Goal: Task Accomplishment & Management: Use online tool/utility

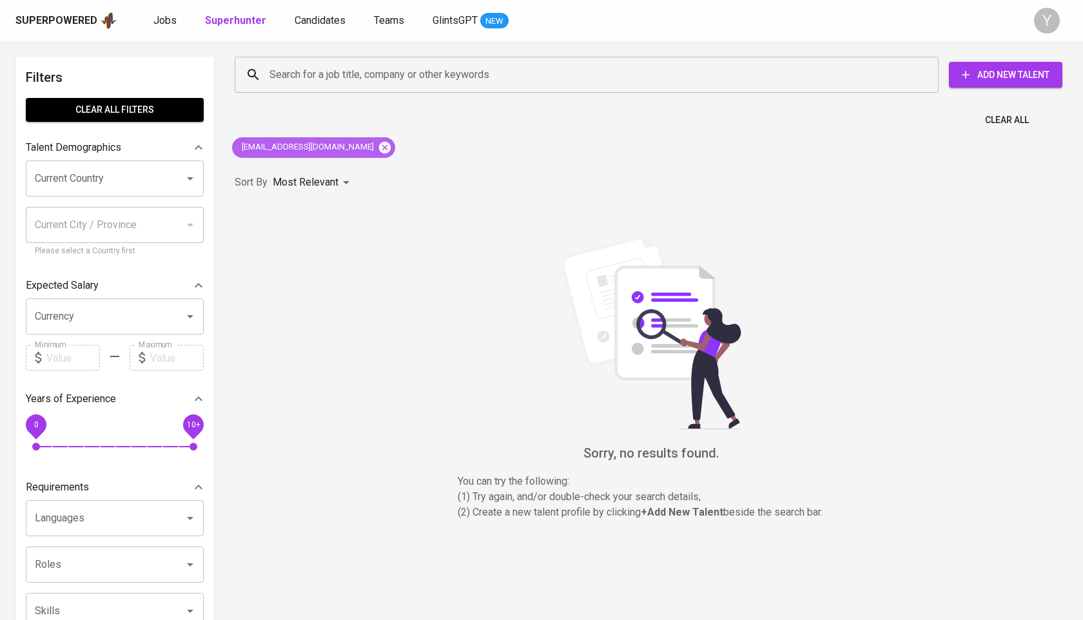
click at [379, 150] on icon at bounding box center [385, 147] width 12 height 12
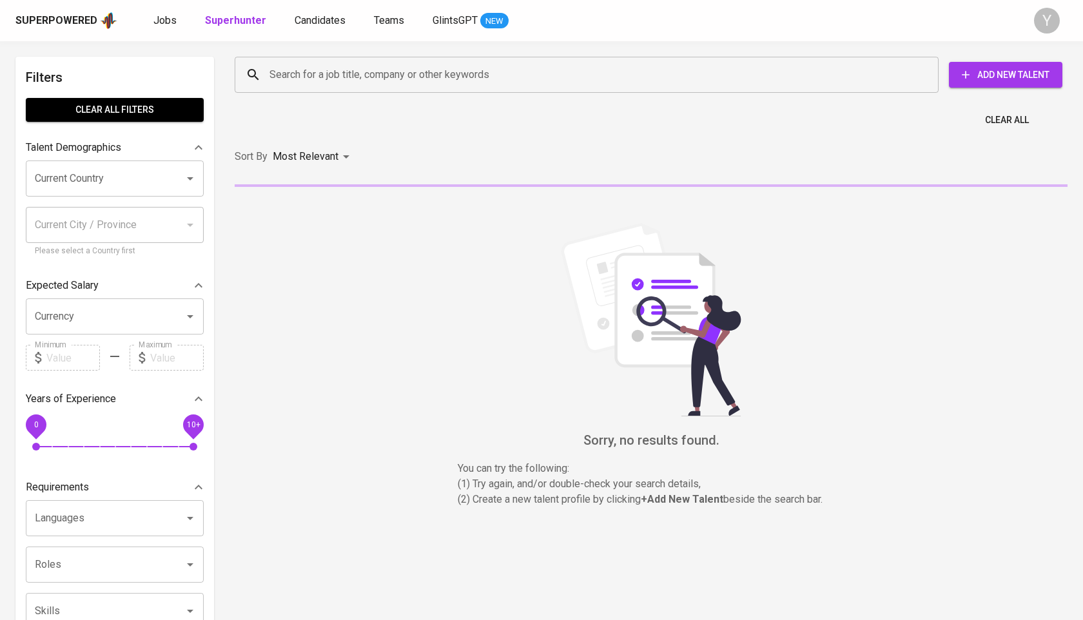
click at [382, 75] on input "Search for a job title, company or other keywords" at bounding box center [589, 75] width 647 height 25
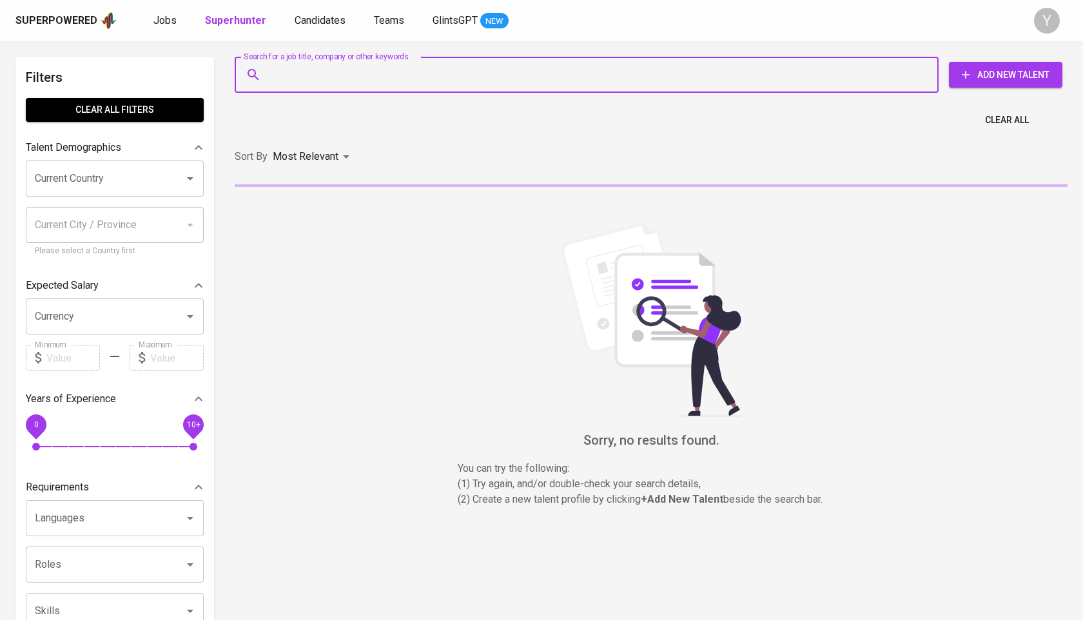
paste input "[EMAIL_ADDRESS][DOMAIN_NAME]"
type input "[EMAIL_ADDRESS][DOMAIN_NAME]"
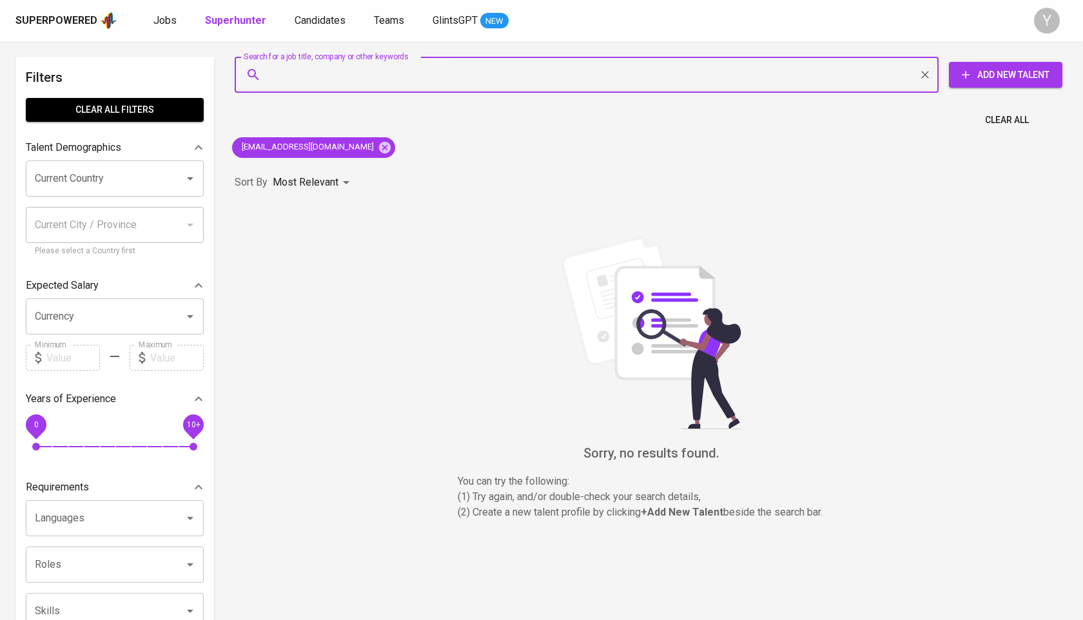
click at [604, 74] on input "Search for a job title, company or other keywords" at bounding box center [589, 75] width 647 height 25
paste input "[EMAIL_ADDRESS][DOMAIN_NAME]"
type input "[EMAIL_ADDRESS][DOMAIN_NAME]"
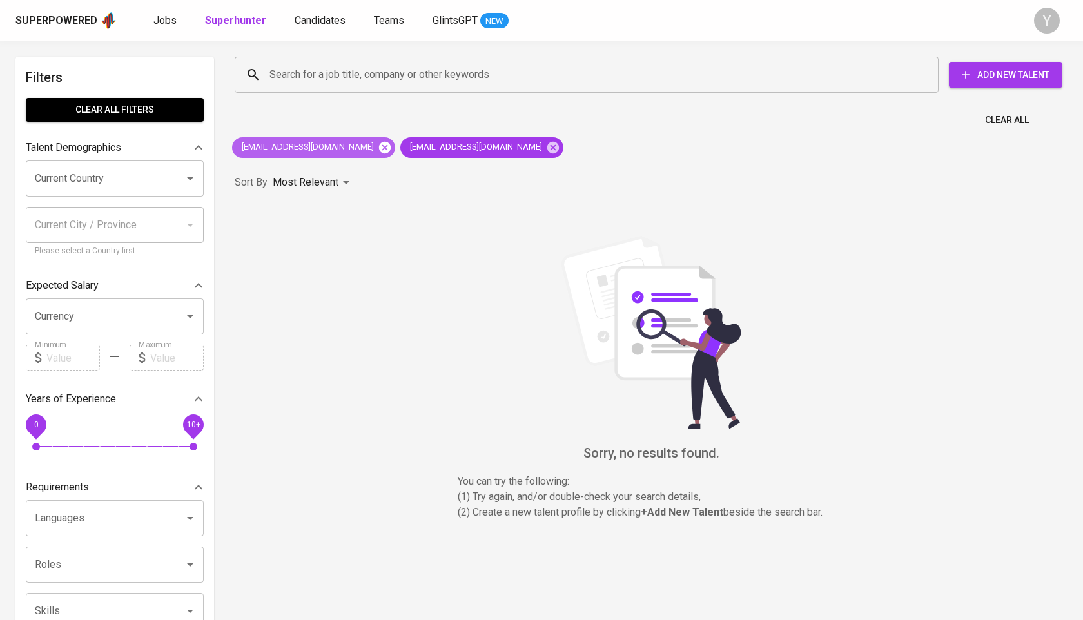
click at [378, 149] on icon at bounding box center [385, 148] width 14 height 14
click at [379, 152] on icon at bounding box center [385, 147] width 12 height 12
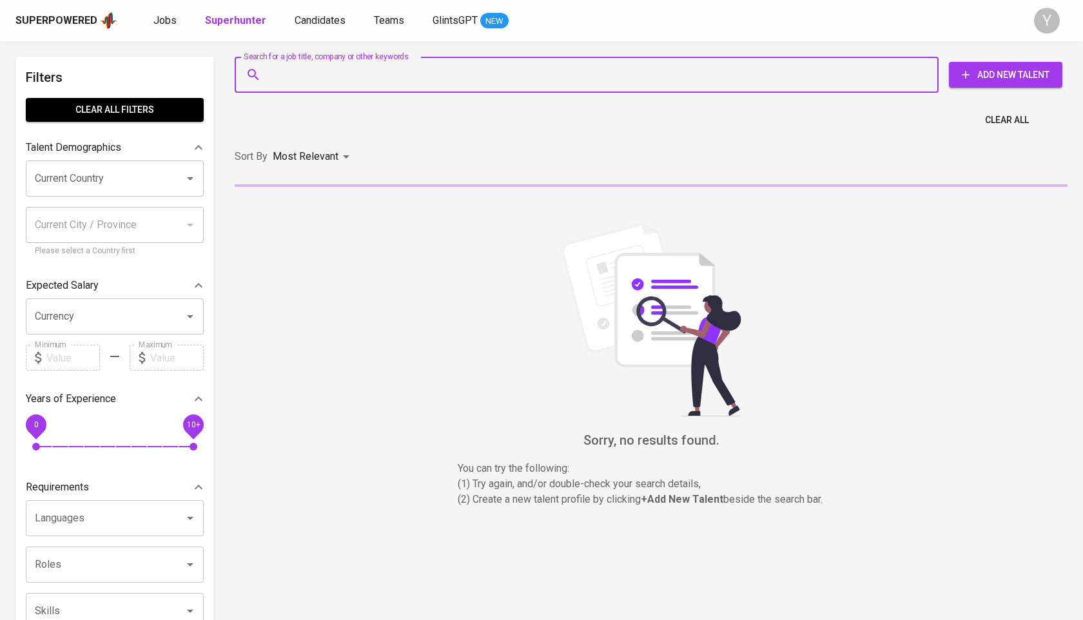
click at [329, 63] on input "Search for a job title, company or other keywords" at bounding box center [589, 75] width 647 height 25
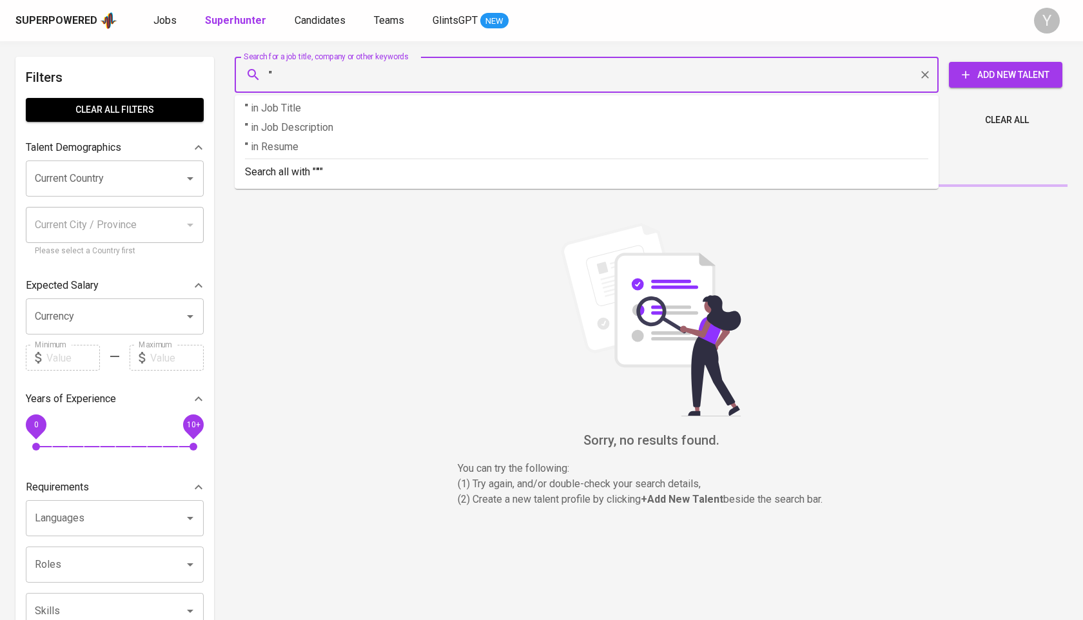
paste input "[DEMOGRAPHIC_DATA][PERSON_NAME]"
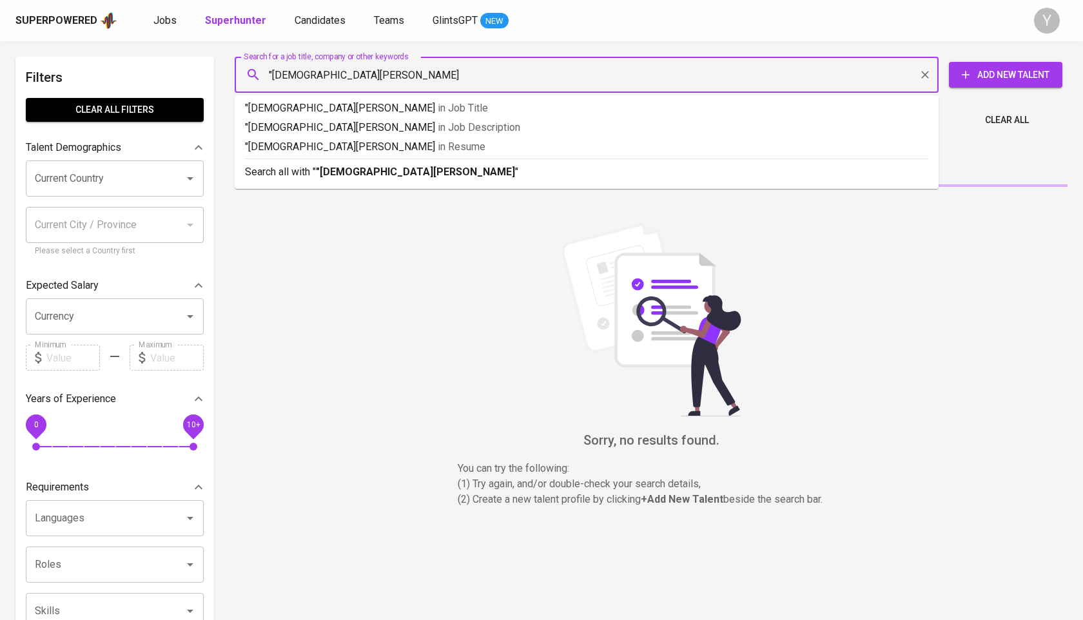
type input ""[DEMOGRAPHIC_DATA][PERSON_NAME]""
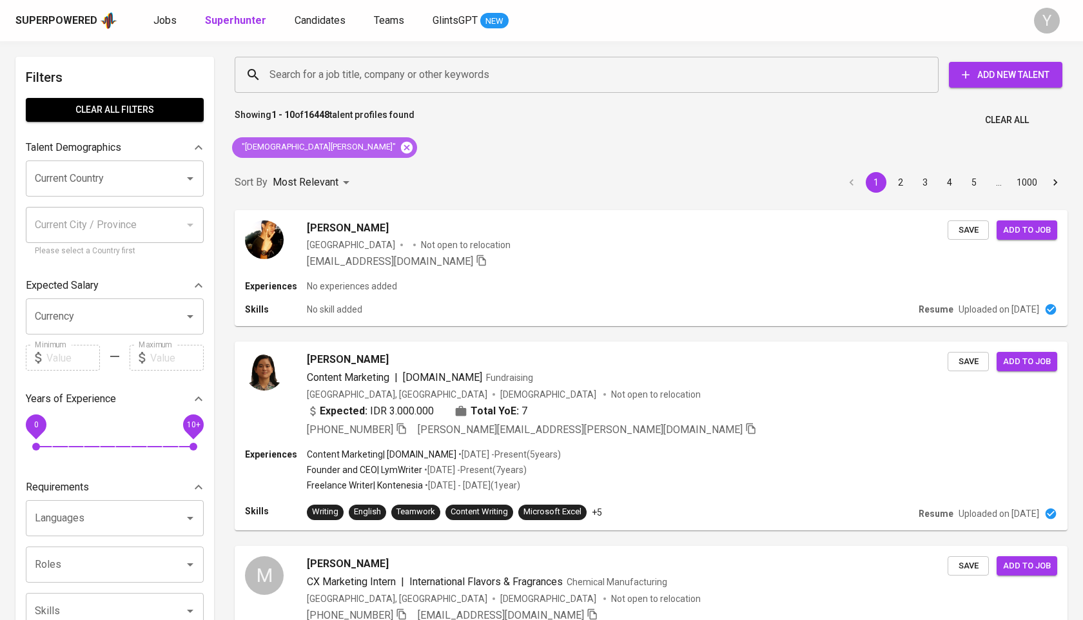
click at [400, 150] on icon at bounding box center [407, 148] width 14 height 14
click at [342, 75] on input "Search for a job title, company or other keywords" at bounding box center [589, 75] width 647 height 25
paste input "[PERSON_NAME][EMAIL_ADDRESS][DOMAIN_NAME]"
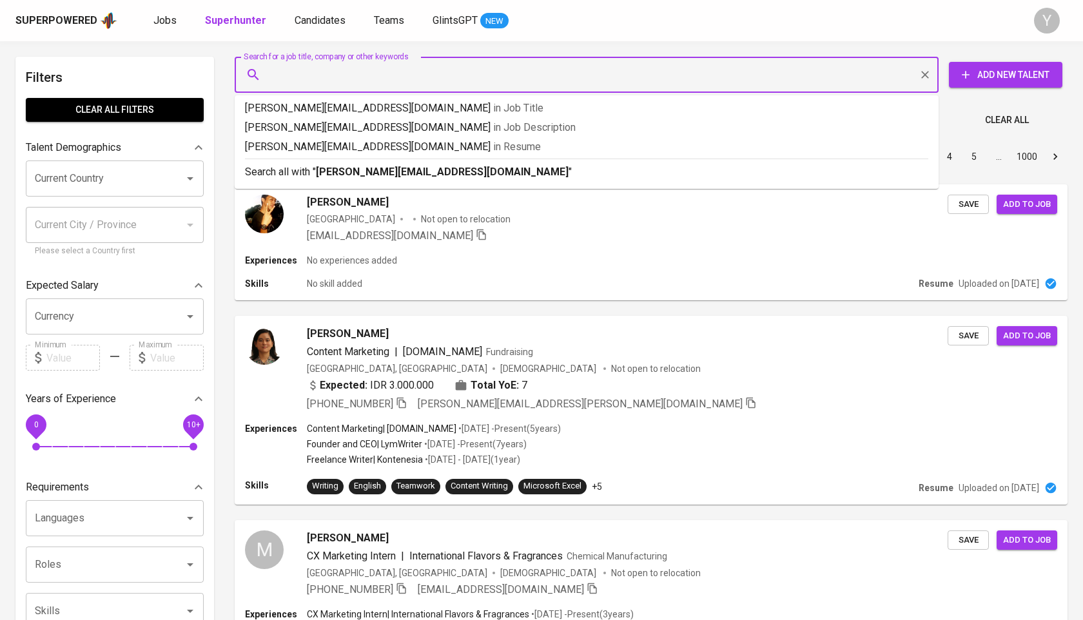
type input "[PERSON_NAME][EMAIL_ADDRESS][DOMAIN_NAME]"
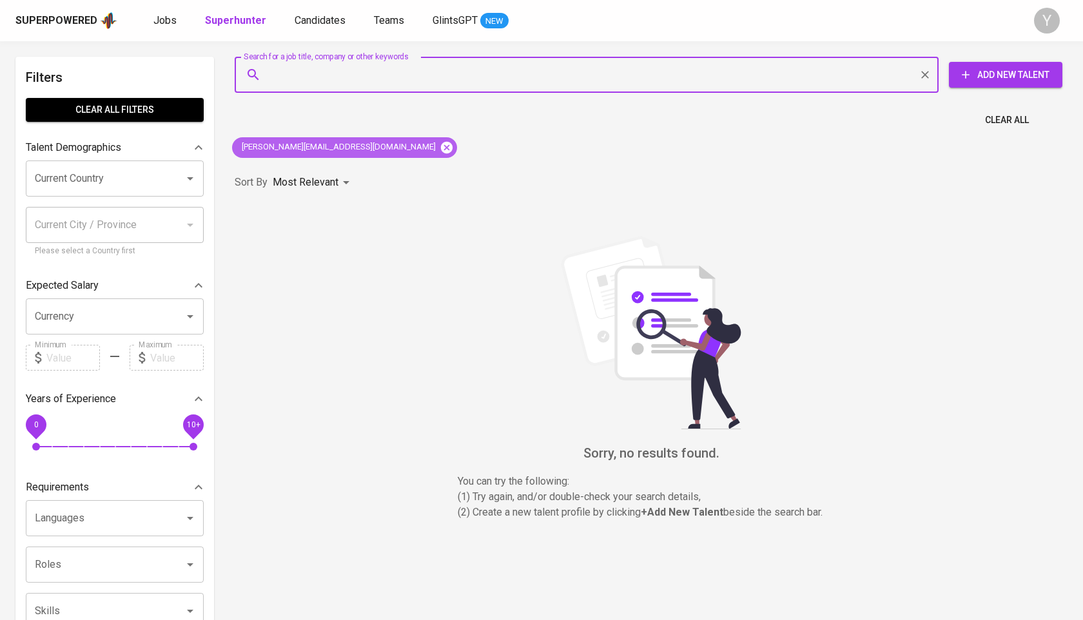
click at [441, 147] on icon at bounding box center [447, 147] width 12 height 12
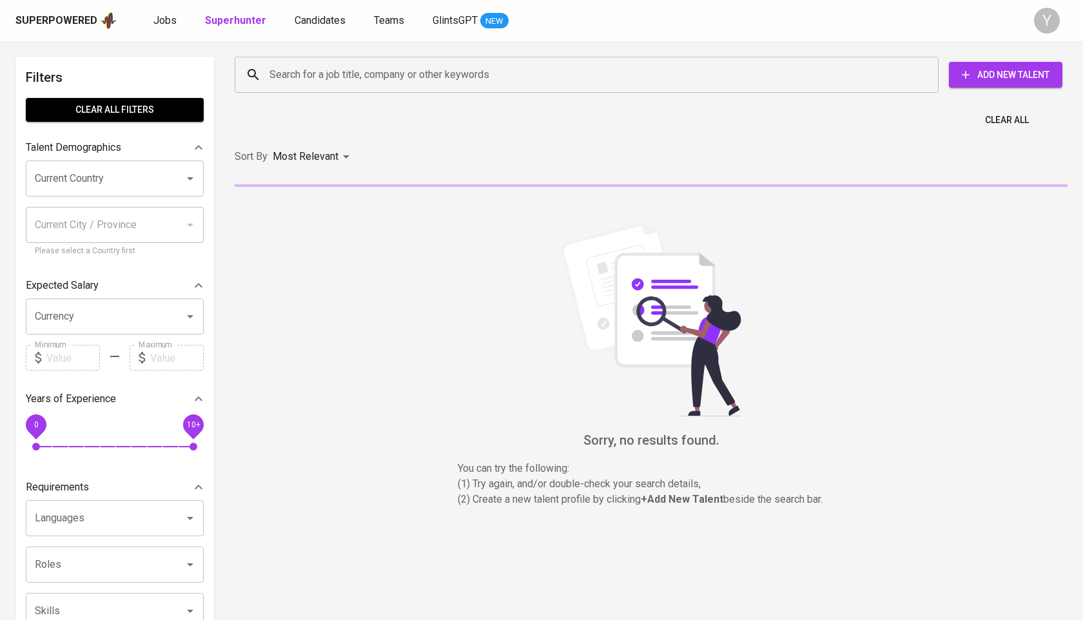
click at [357, 93] on div "Search for a job title, company or other keywords Search for a job title, compa…" at bounding box center [648, 74] width 833 height 41
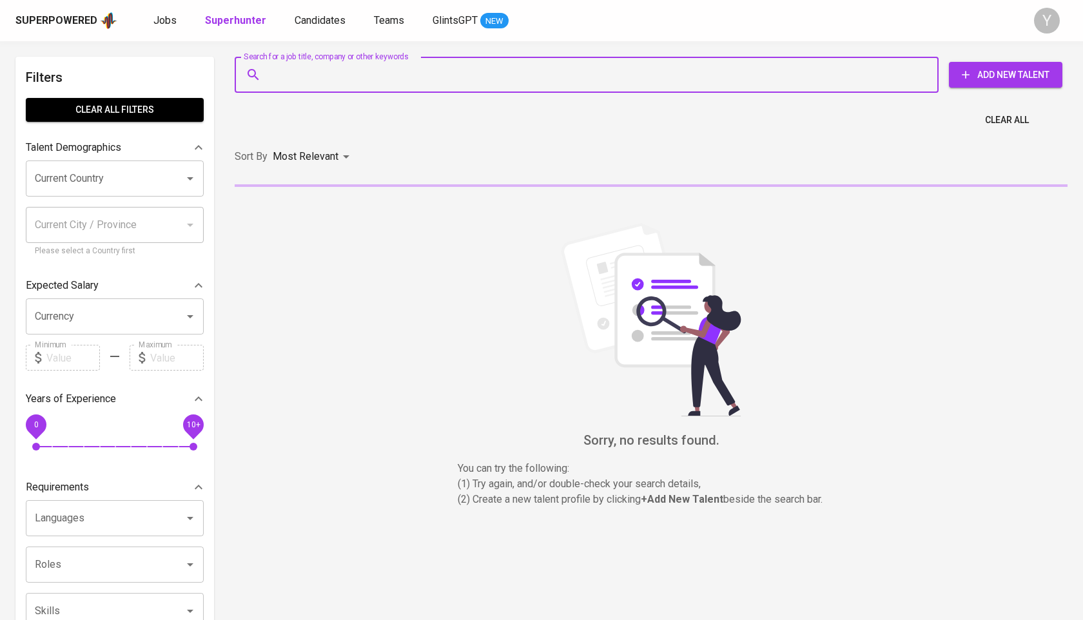
click at [366, 83] on input "Search for a job title, company or other keywords" at bounding box center [589, 75] width 647 height 25
paste input "[PERSON_NAME][EMAIL_ADDRESS][DOMAIN_NAME]"
type input "[PERSON_NAME][EMAIL_ADDRESS][DOMAIN_NAME]"
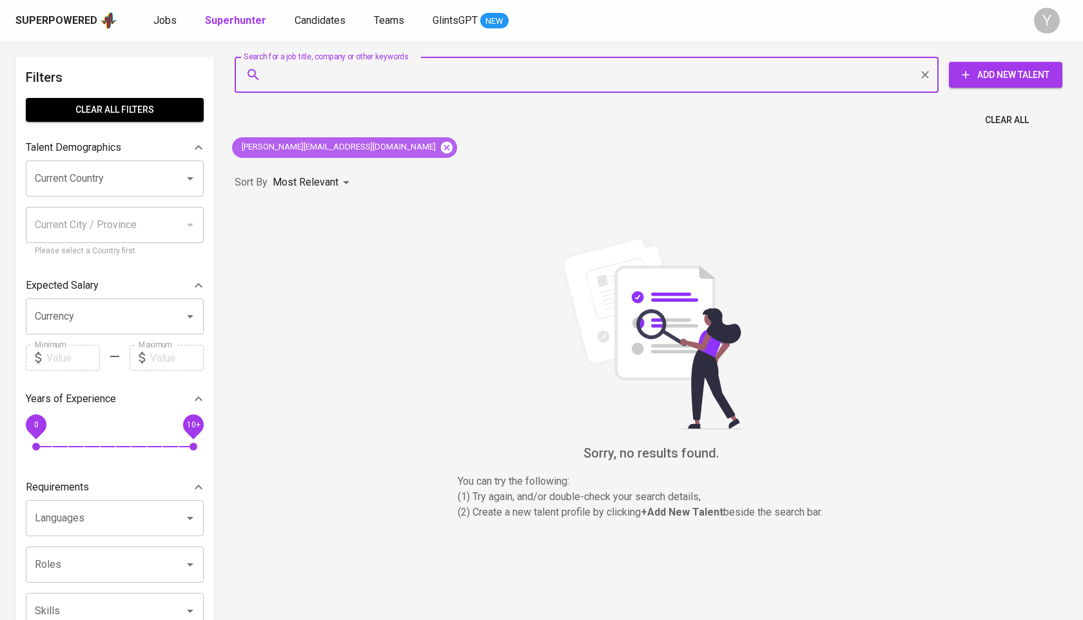
click at [441, 143] on icon at bounding box center [447, 147] width 12 height 12
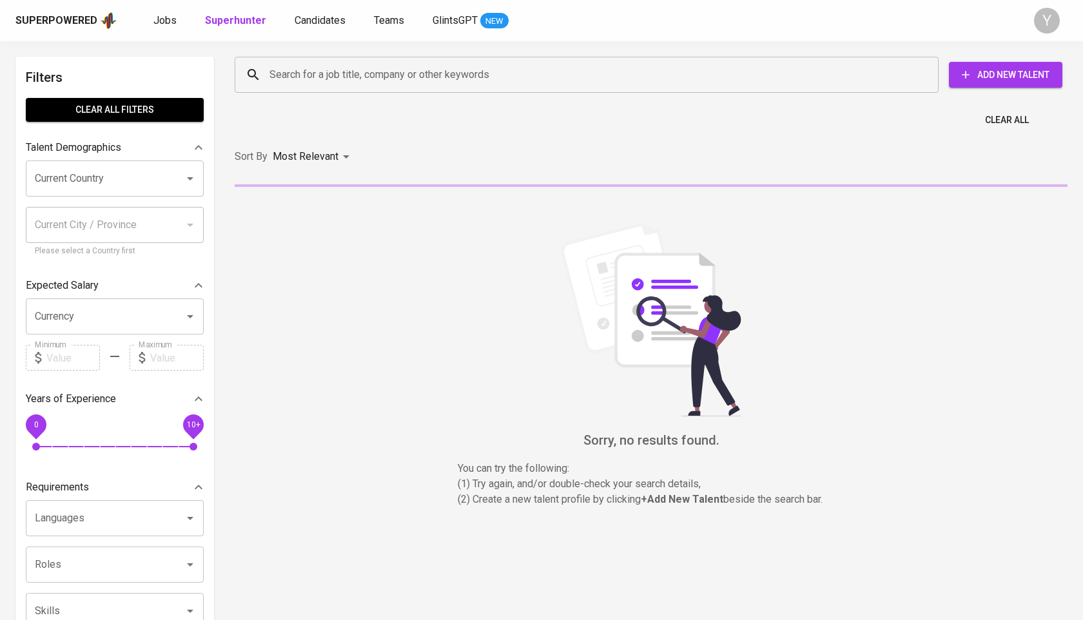
click at [400, 61] on div "Search for a job title, company or other keywords" at bounding box center [587, 75] width 704 height 36
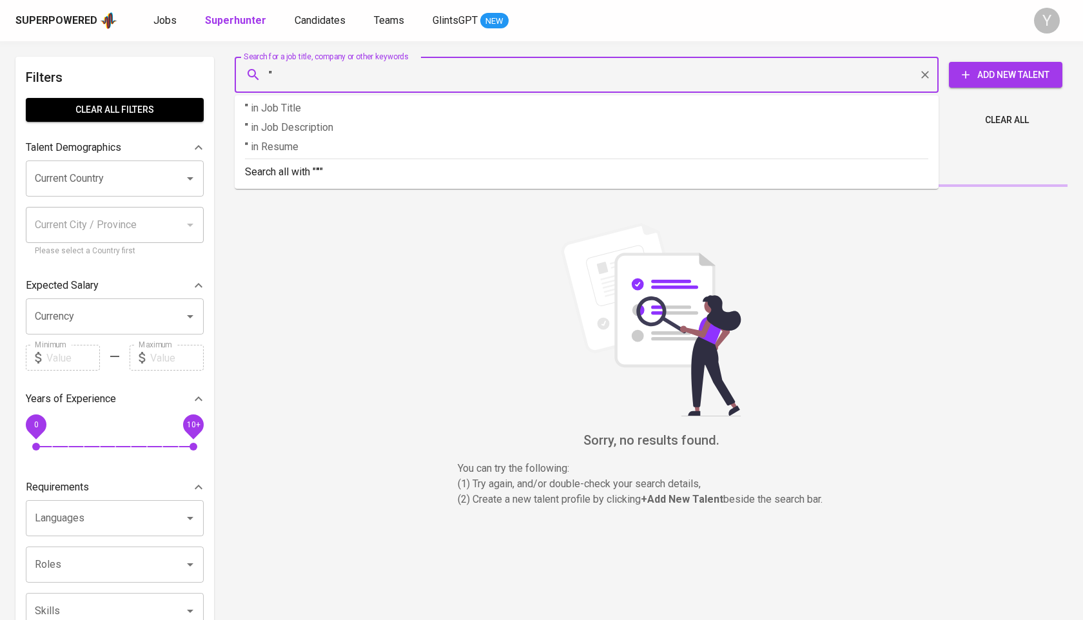
paste input "[PERSON_NAME]"
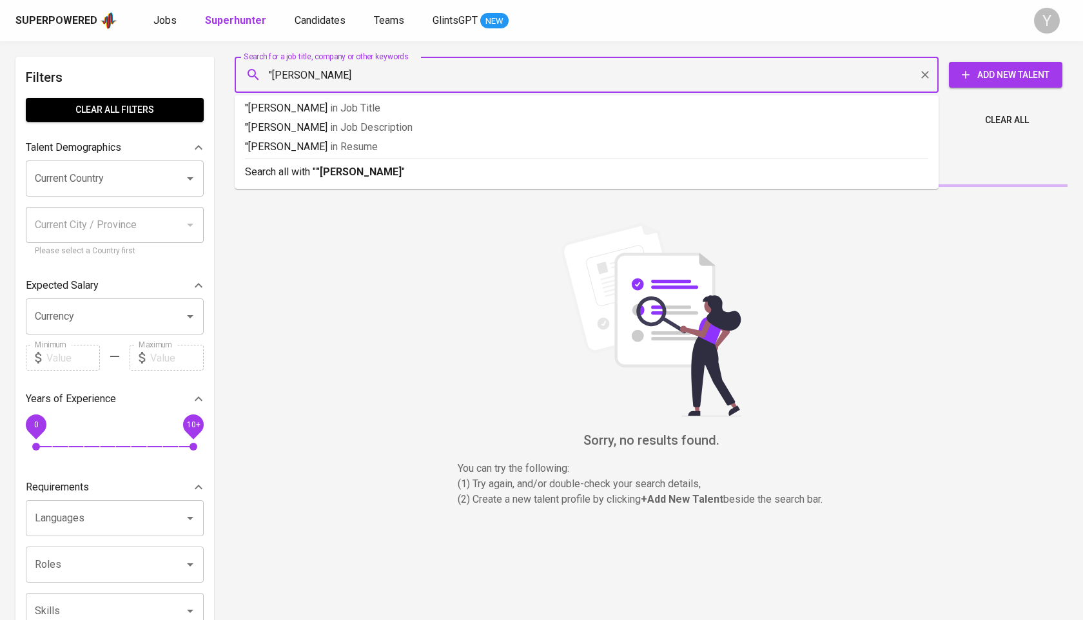
type input ""[PERSON_NAME]""
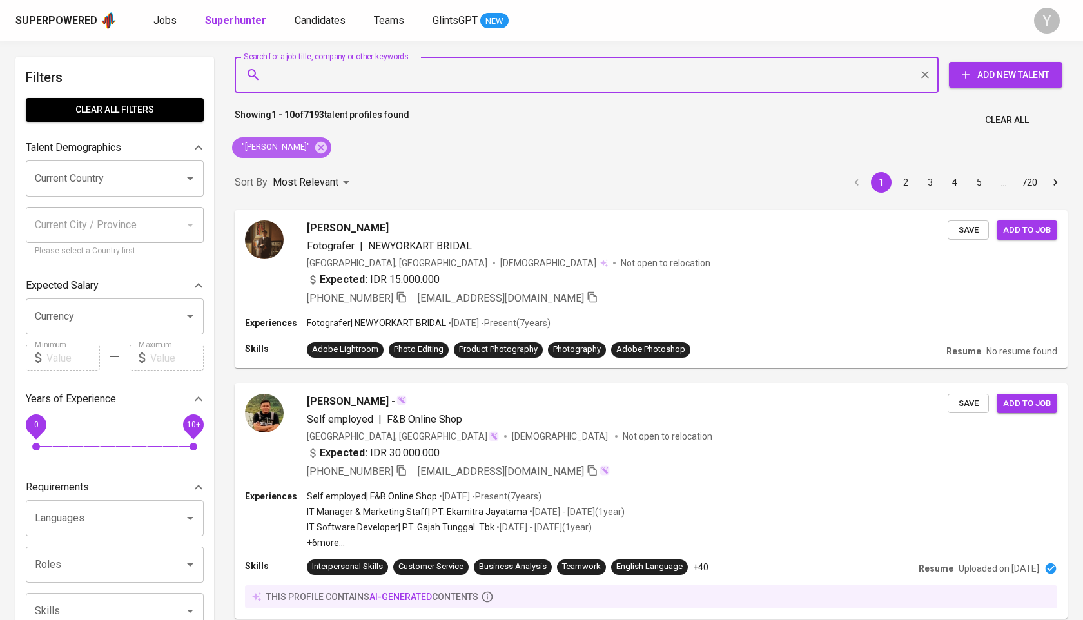
click at [302, 155] on div ""[PERSON_NAME]"" at bounding box center [281, 147] width 99 height 21
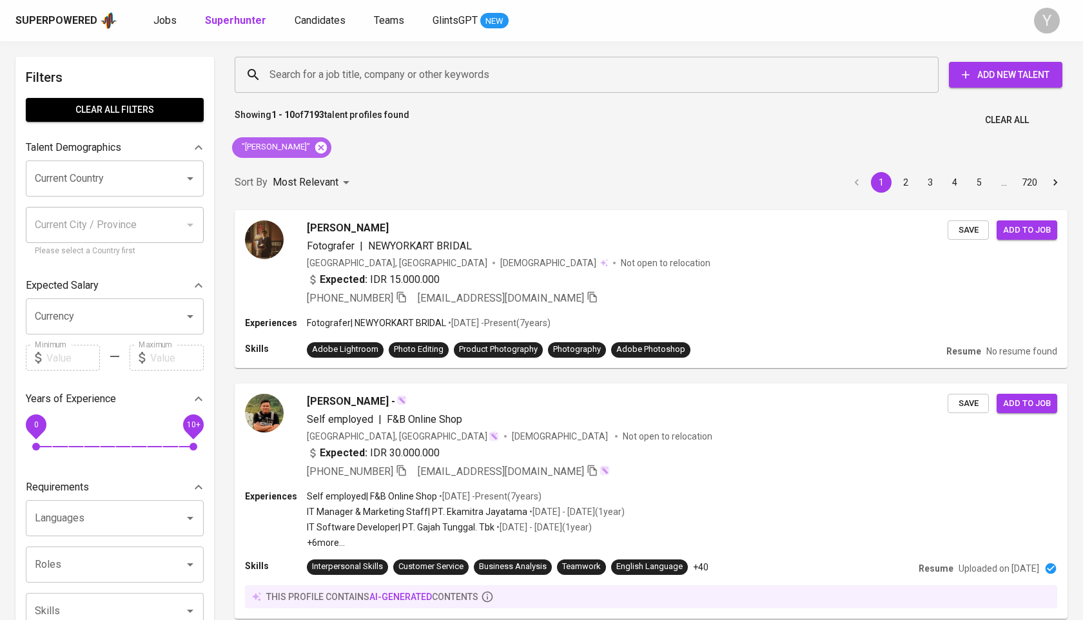
click at [315, 150] on icon at bounding box center [321, 147] width 12 height 12
click at [397, 81] on input "Search for a job title, company or other keywords" at bounding box center [589, 75] width 647 height 25
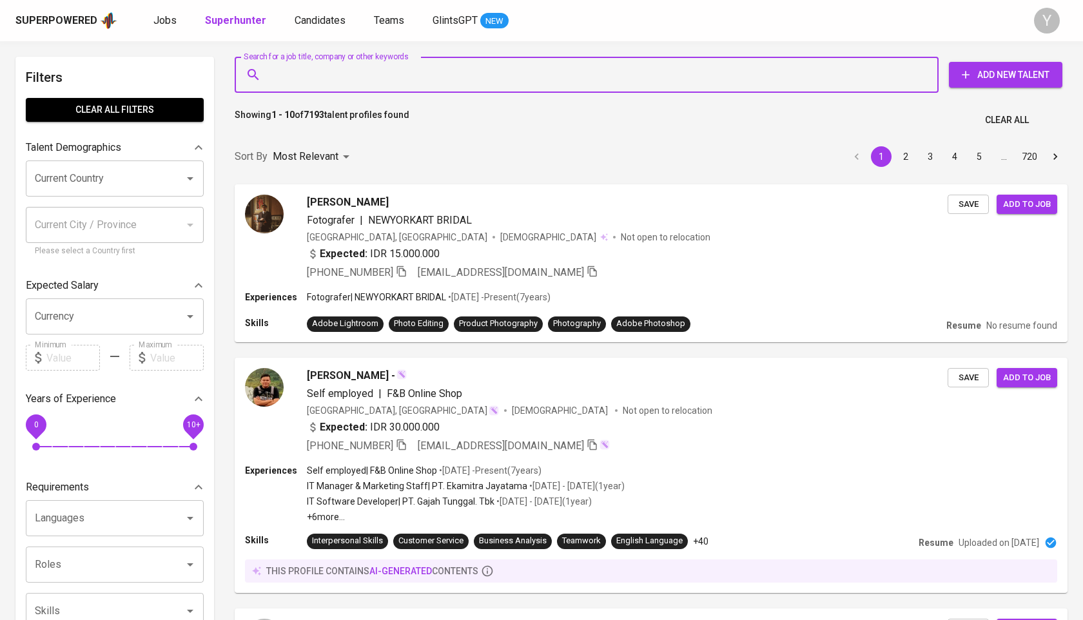
paste input "[EMAIL_ADDRESS][DOMAIN_NAME]"
type input "[EMAIL_ADDRESS][DOMAIN_NAME]"
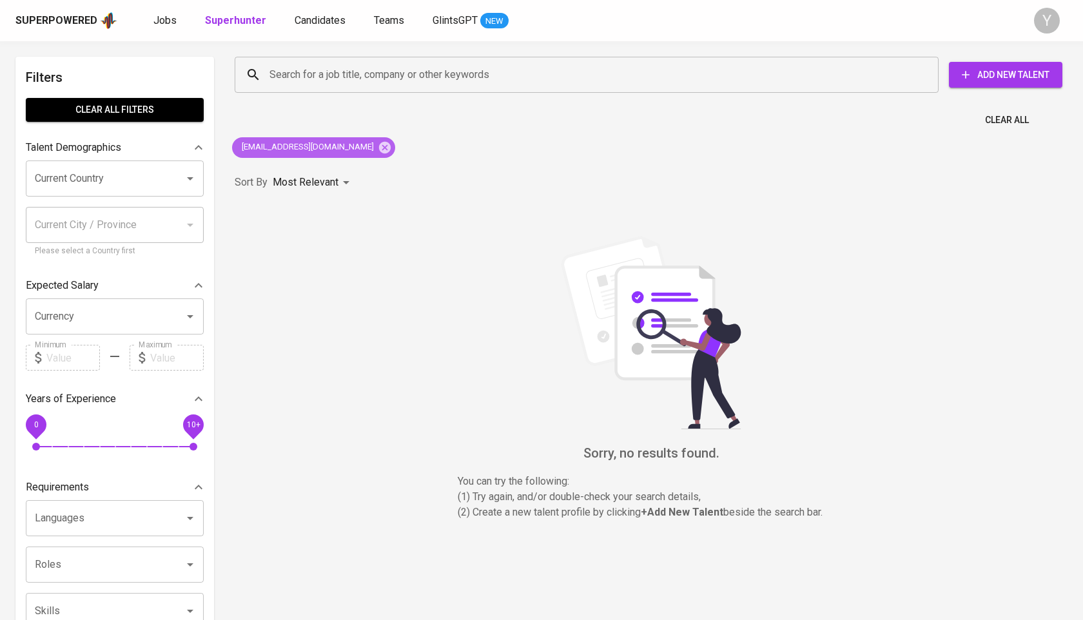
click at [324, 157] on div "[EMAIL_ADDRESS][DOMAIN_NAME]" at bounding box center [313, 147] width 163 height 21
click at [379, 152] on icon at bounding box center [385, 147] width 12 height 12
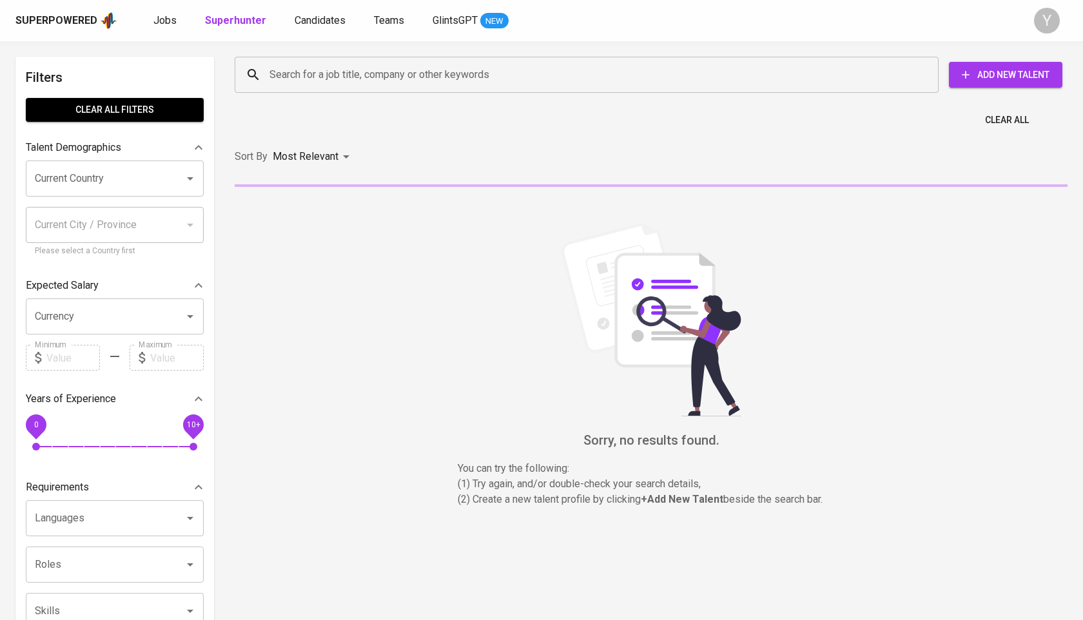
click at [353, 83] on input "Search for a job title, company or other keywords" at bounding box center [589, 75] width 647 height 25
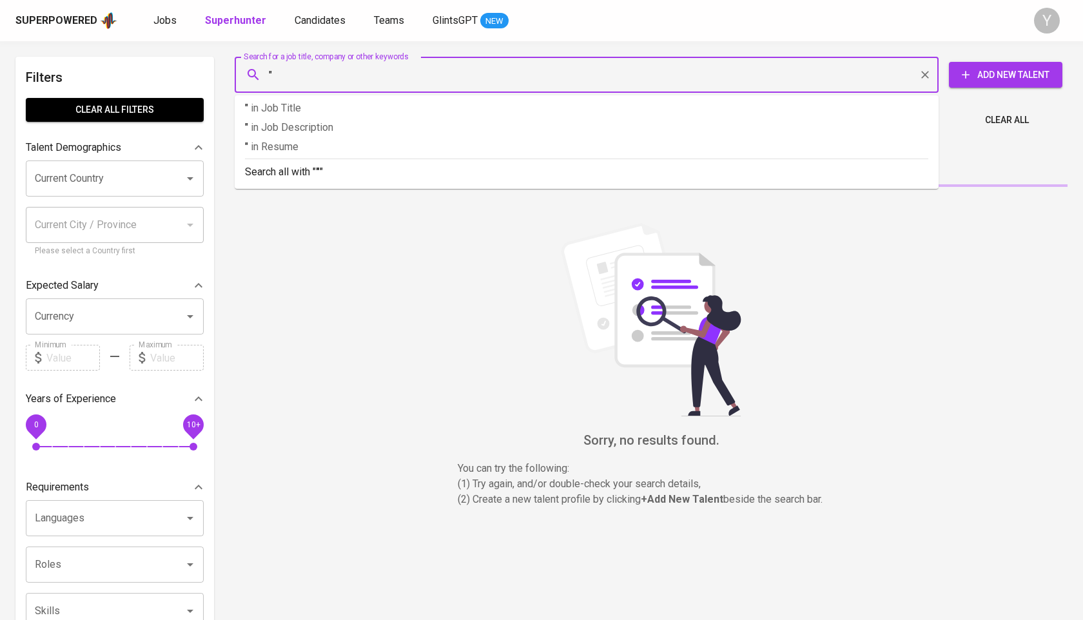
paste input "[PERSON_NAME]"
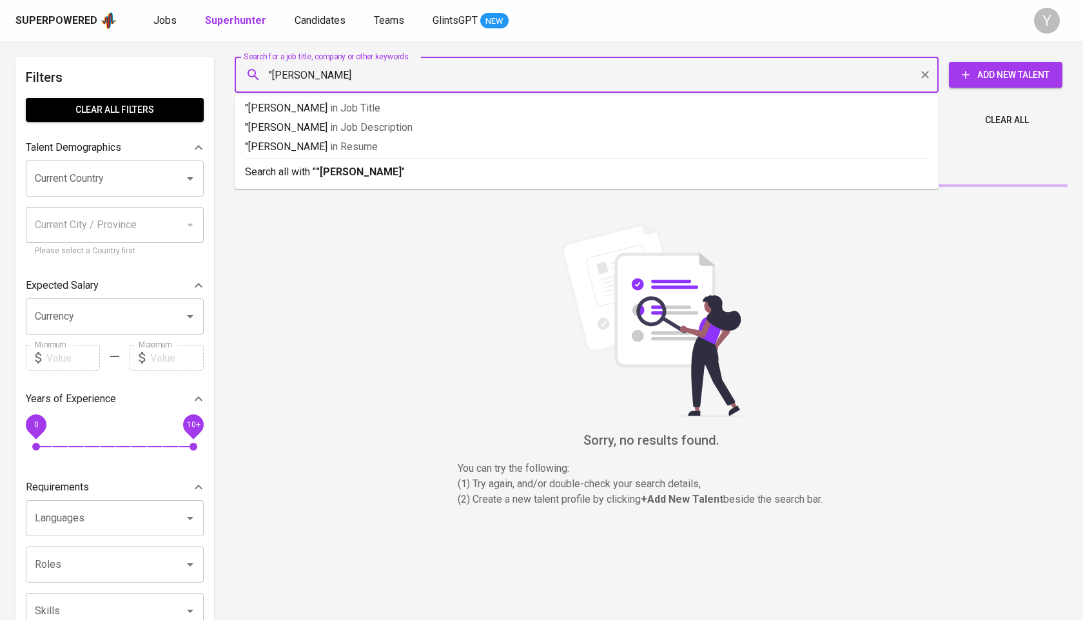
type input ""[PERSON_NAME]""
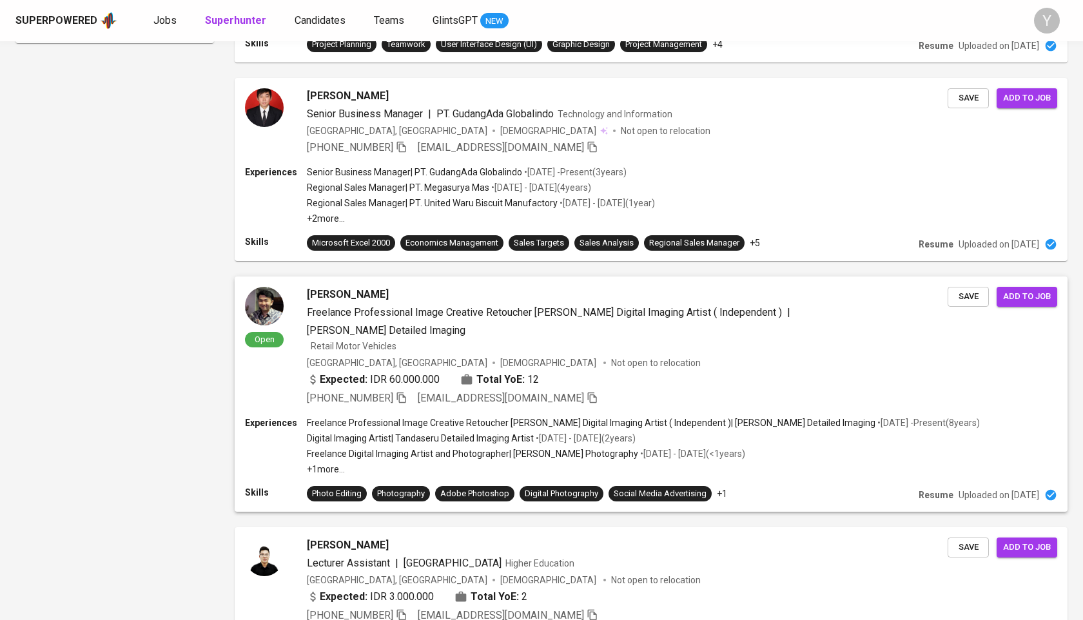
scroll to position [1253, 0]
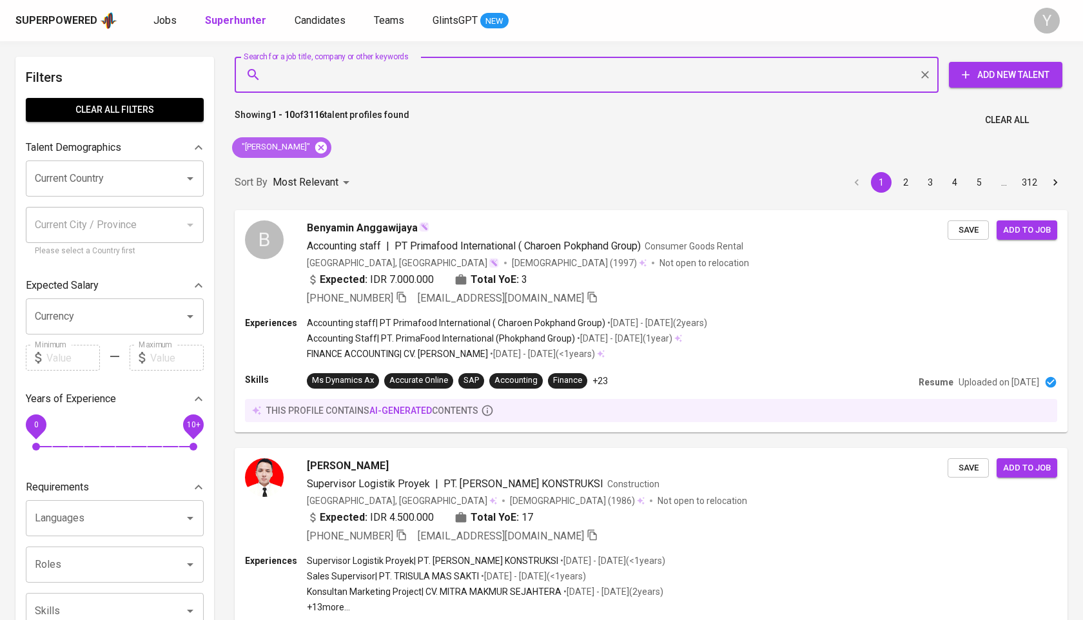
click at [327, 151] on icon at bounding box center [321, 147] width 12 height 12
click at [353, 78] on input "Search for a job title, company or other keywords" at bounding box center [589, 75] width 647 height 25
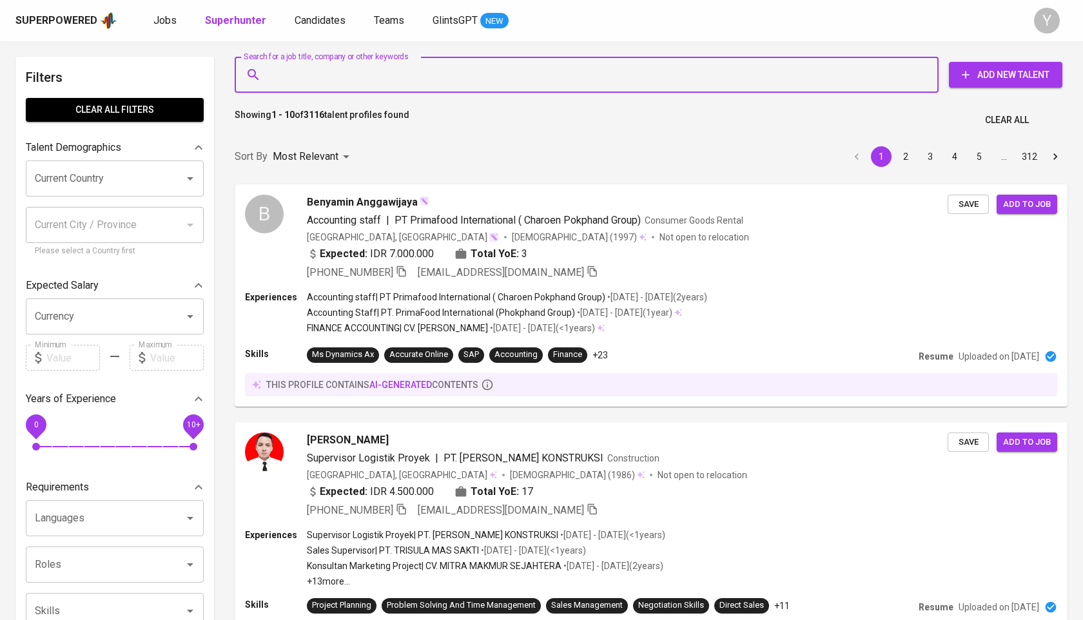
paste input "dedylesmana616@gmail.com"
type input "dedylesmana616@gmail.com"
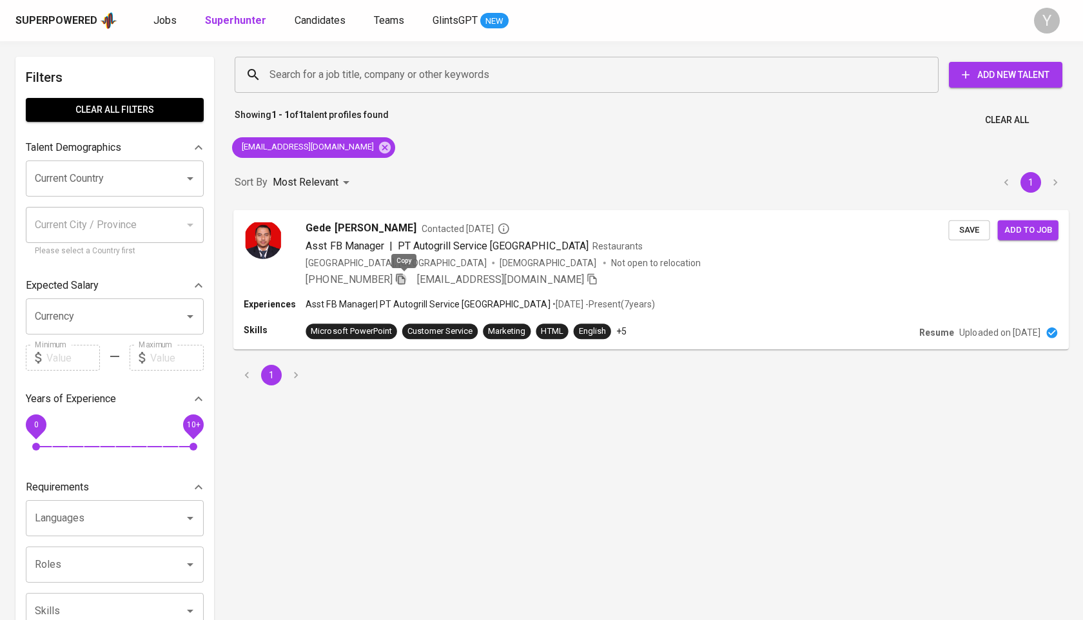
click at [400, 278] on icon "button" at bounding box center [401, 279] width 12 height 12
click at [379, 150] on icon at bounding box center [385, 147] width 12 height 12
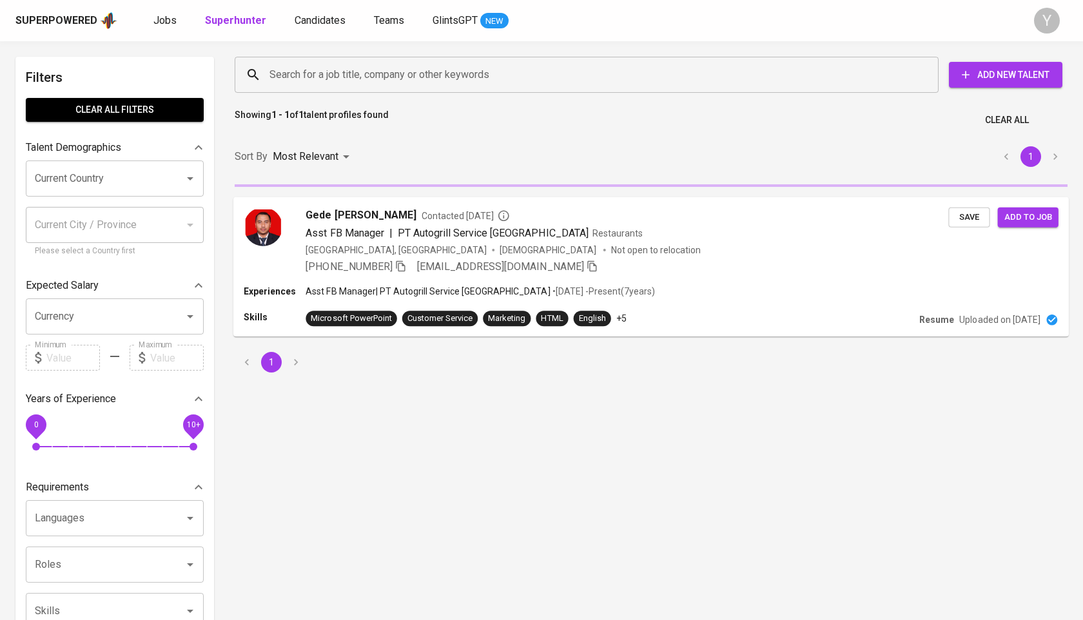
click at [408, 75] on input "Search for a job title, company or other keywords" at bounding box center [589, 75] width 647 height 25
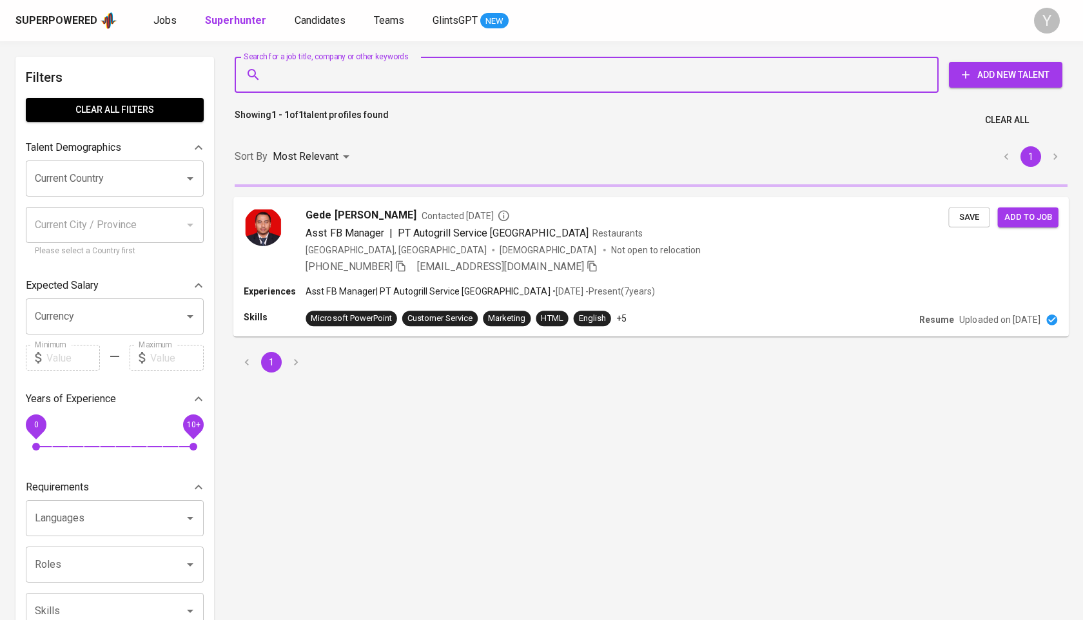
paste input "awaniaxel@gmail.com"
type input "awaniaxel@gmail.com"
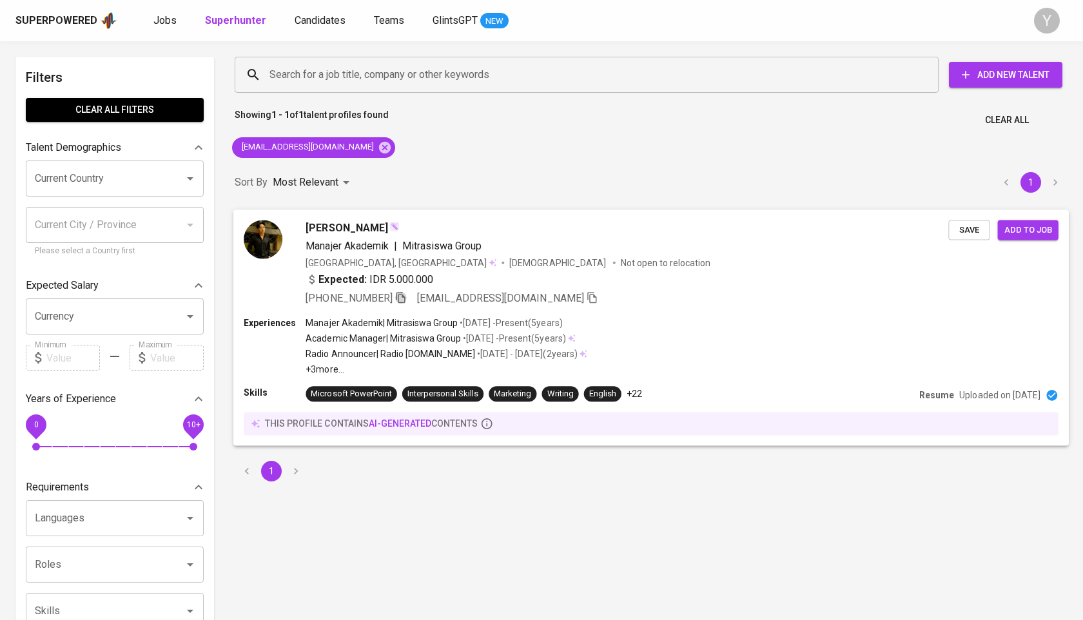
click at [401, 299] on icon "button" at bounding box center [401, 297] width 12 height 12
click at [378, 146] on icon at bounding box center [385, 148] width 14 height 14
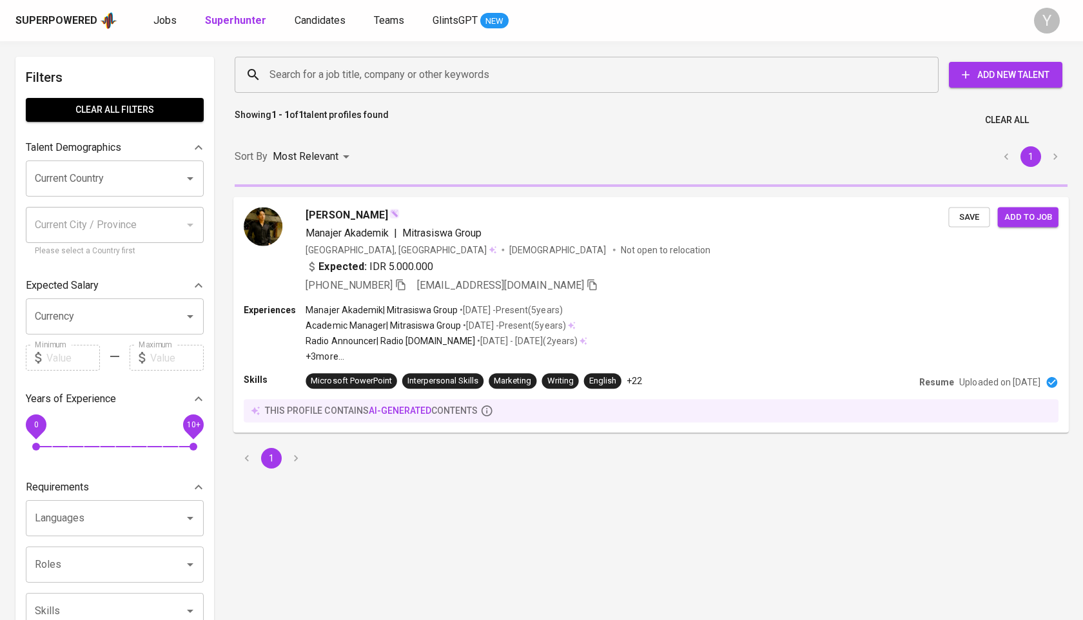
click at [386, 80] on input "Search for a job title, company or other keywords" at bounding box center [589, 75] width 647 height 25
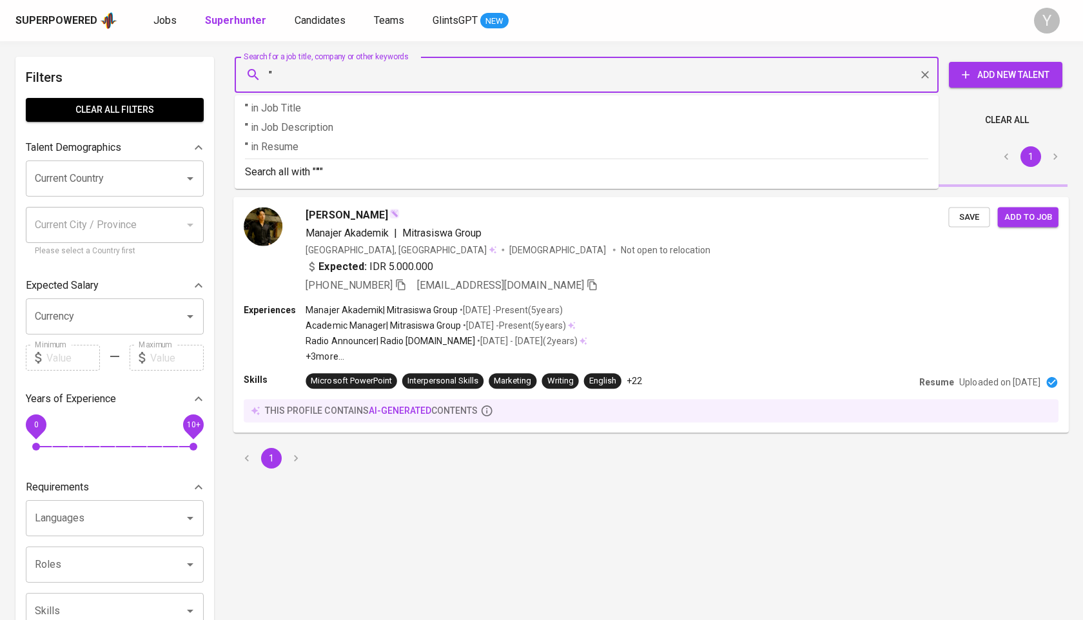
paste input "Wandiati Yorania Souisa"
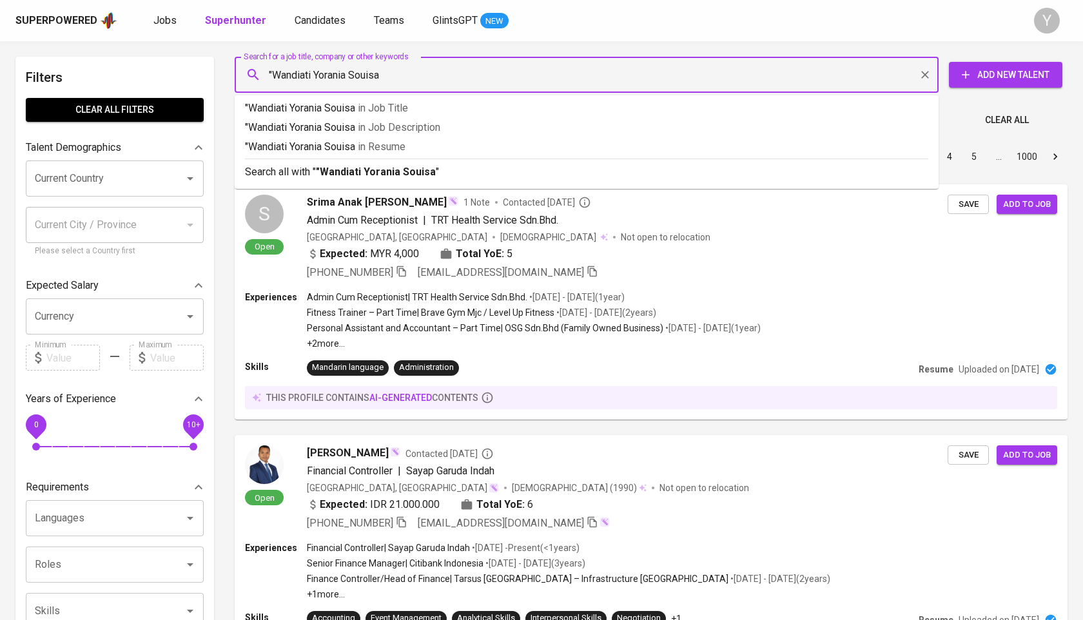
type input ""Wandiati Yorania Souisa""
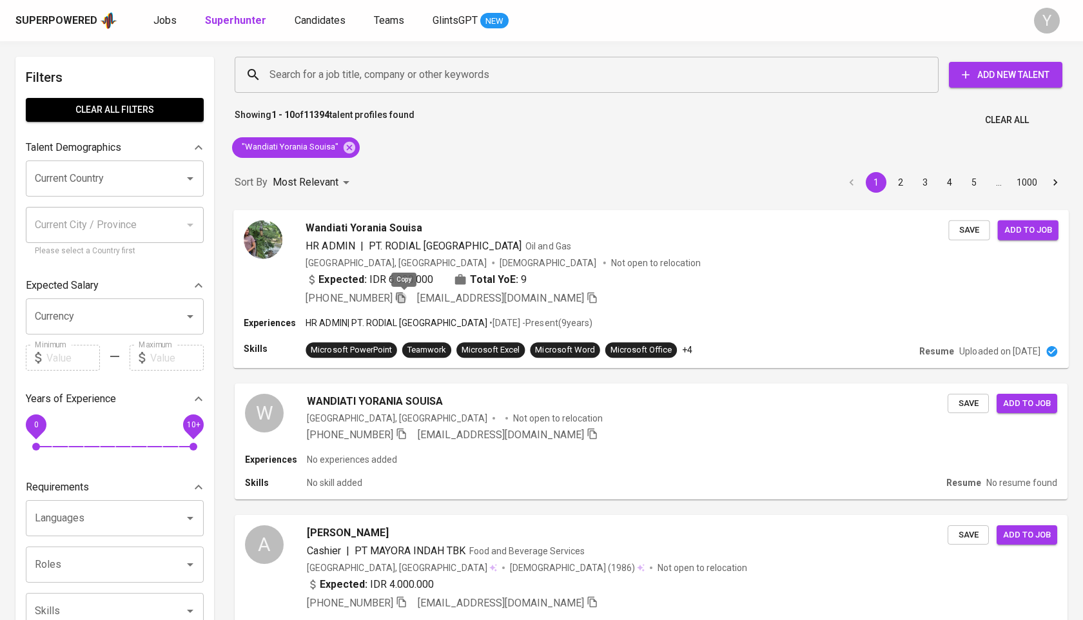
click at [403, 299] on icon "button" at bounding box center [401, 297] width 12 height 12
click at [347, 150] on icon at bounding box center [350, 147] width 12 height 12
click at [364, 87] on div "Search for a job title, company or other keywords" at bounding box center [587, 75] width 704 height 36
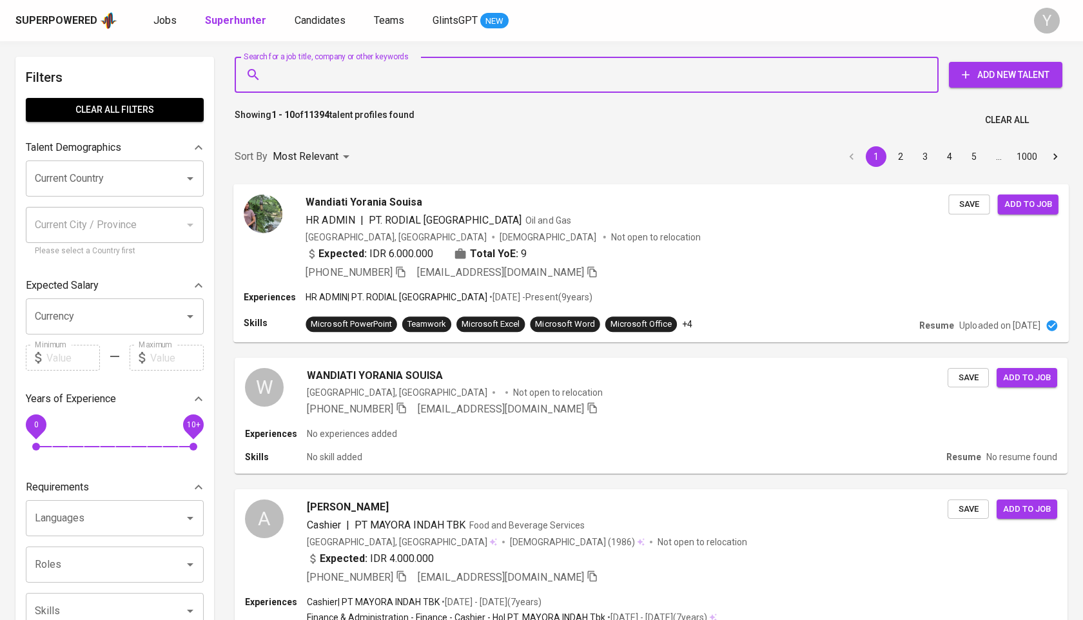
paste input "brit_fazz@yahoo.com"
type input "brit_fazz@yahoo.com"
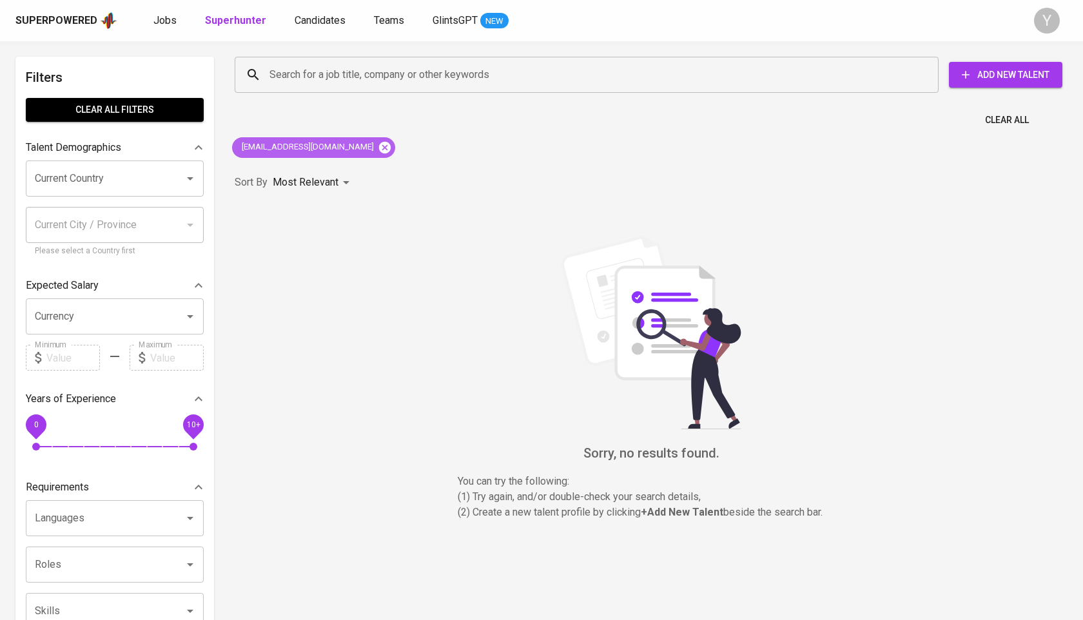
click at [378, 146] on icon at bounding box center [385, 148] width 14 height 14
